Goal: Task Accomplishment & Management: Manage account settings

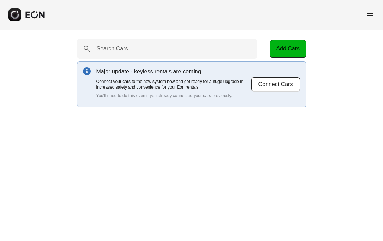
select select "**"
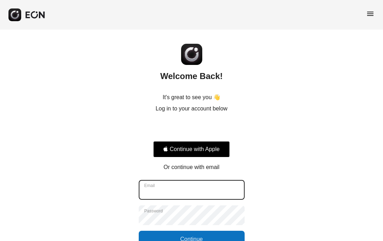
click at [173, 187] on input "Email" at bounding box center [192, 190] width 106 height 20
type input "**********"
